Goal: Information Seeking & Learning: Learn about a topic

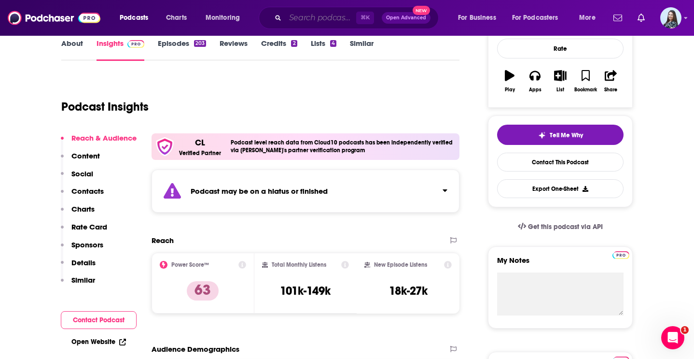
click at [319, 16] on input "Search podcasts, credits, & more..." at bounding box center [320, 17] width 71 height 15
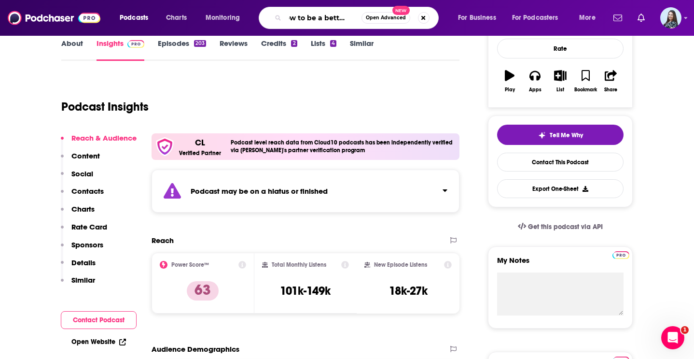
scroll to position [0, 25]
type input "how to be a better human"
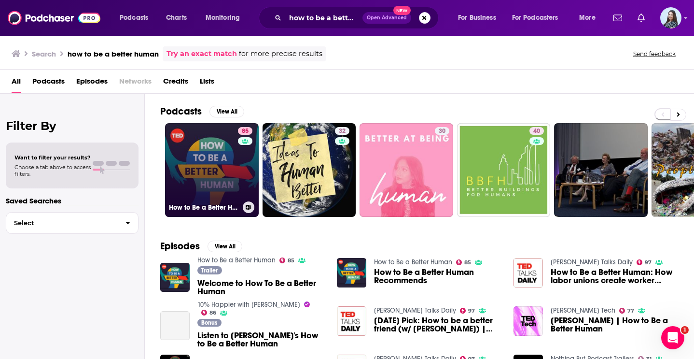
click at [220, 146] on link "85 How to Be a Better Human" at bounding box center [212, 170] width 94 height 94
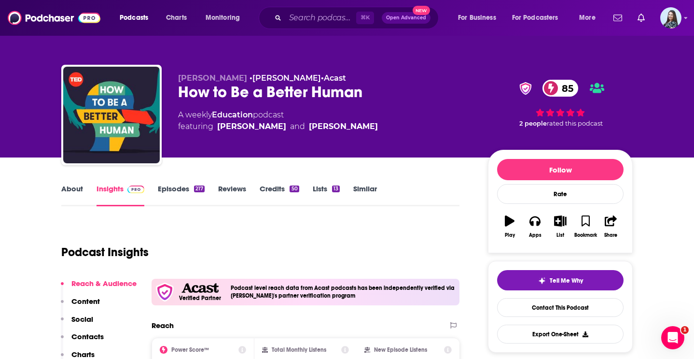
click at [236, 89] on div "How to Be a Better Human 85" at bounding box center [325, 92] width 294 height 19
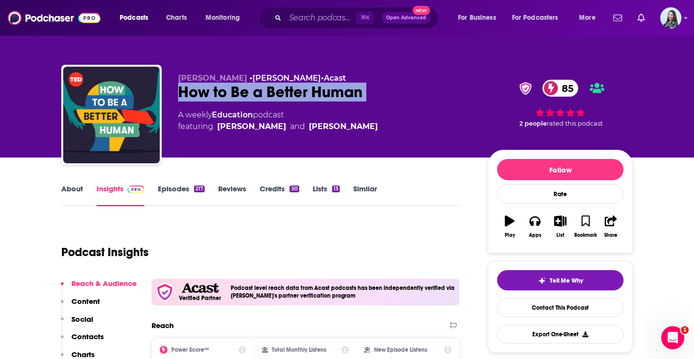
click at [236, 89] on div "How to Be a Better Human 85" at bounding box center [325, 92] width 294 height 19
copy div "How to Be a Better Human 85"
click at [66, 184] on link "About" at bounding box center [72, 195] width 22 height 22
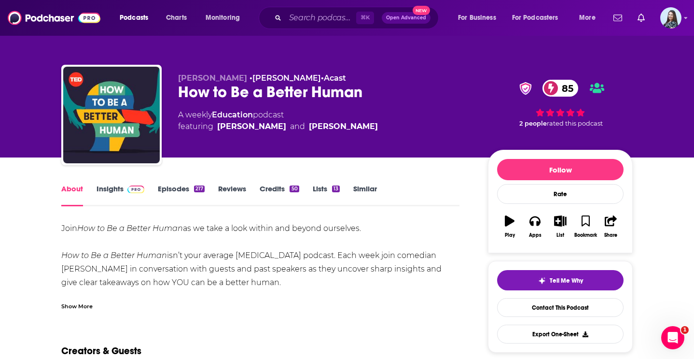
click at [75, 308] on div "Show More" at bounding box center [76, 305] width 31 height 9
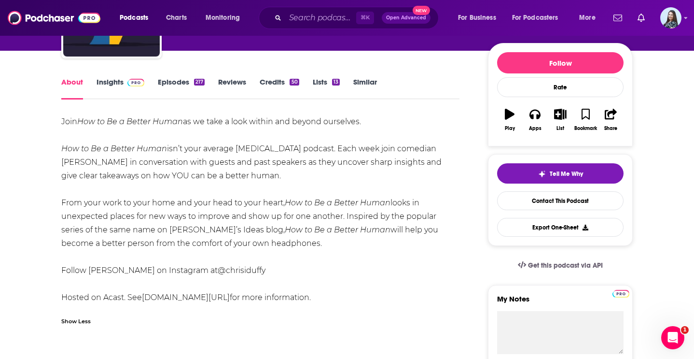
scroll to position [113, 0]
